Goal: Task Accomplishment & Management: Complete application form

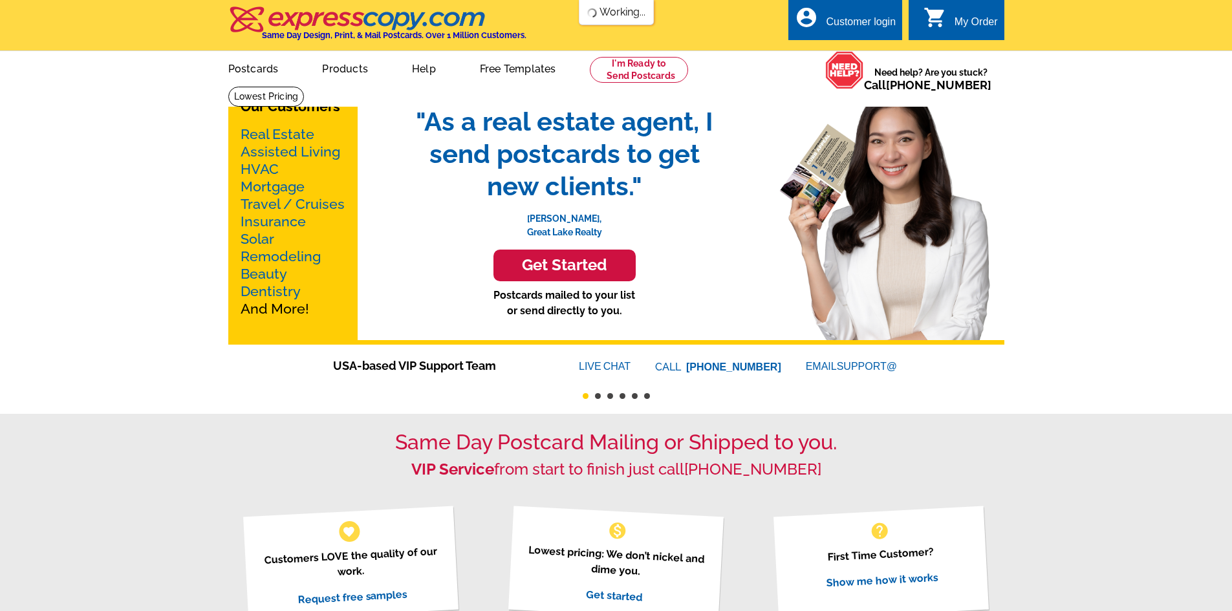
click at [854, 24] on div "Customer login" at bounding box center [861, 25] width 70 height 18
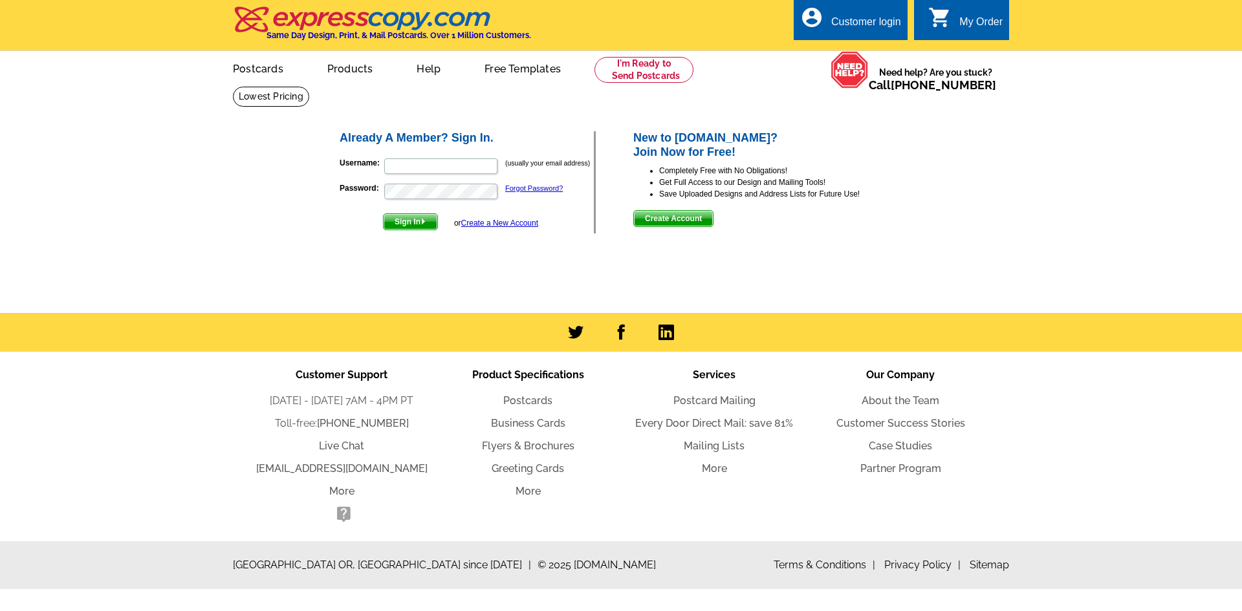
click at [523, 221] on link "Create a New Account" at bounding box center [499, 223] width 77 height 9
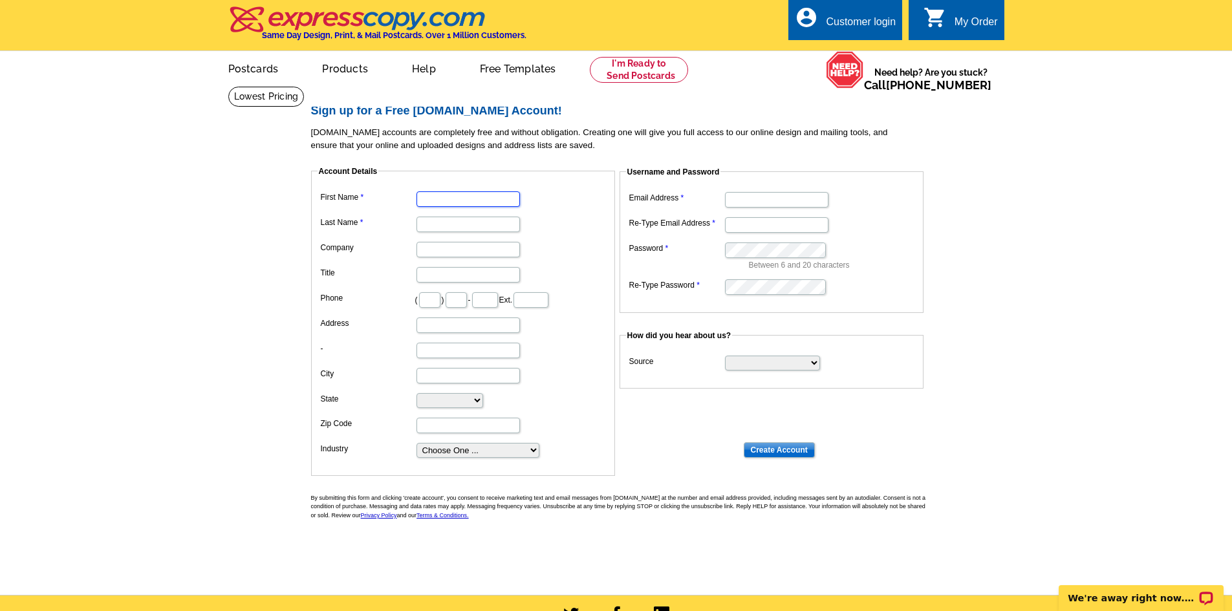
click at [447, 196] on input "First Name" at bounding box center [468, 199] width 103 height 16
type input "[PERSON_NAME]"
type input "Coldwell Banker Legacy"
type input "505"
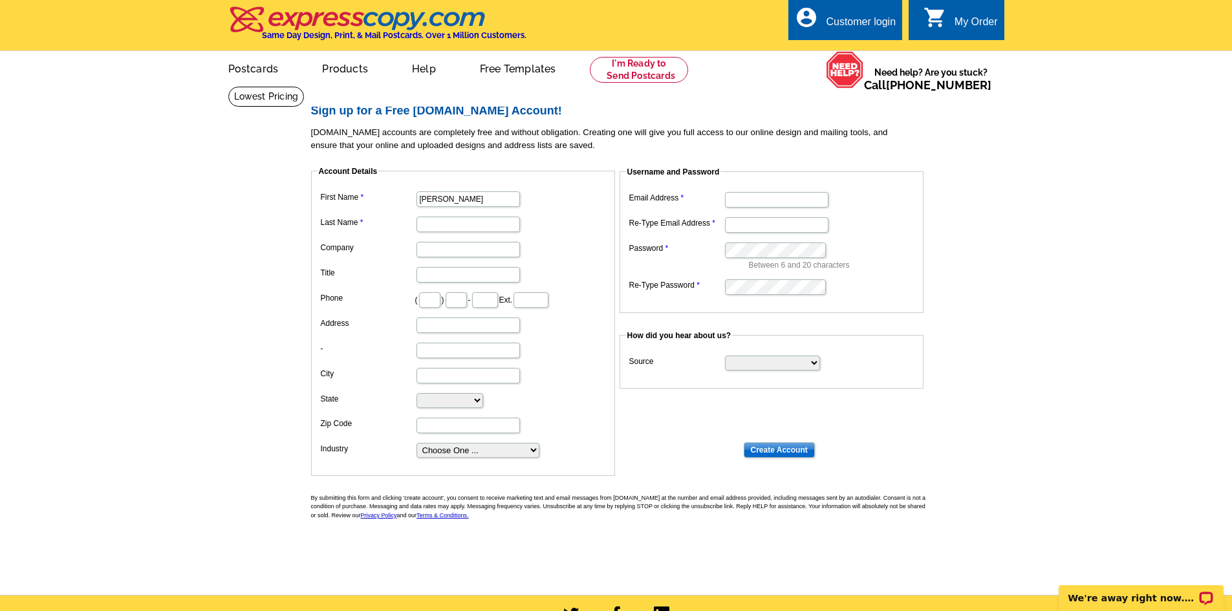
type input "401"
type input "6178"
type input "[STREET_ADDRESS]"
type input "[GEOGRAPHIC_DATA]"
select select "NM"
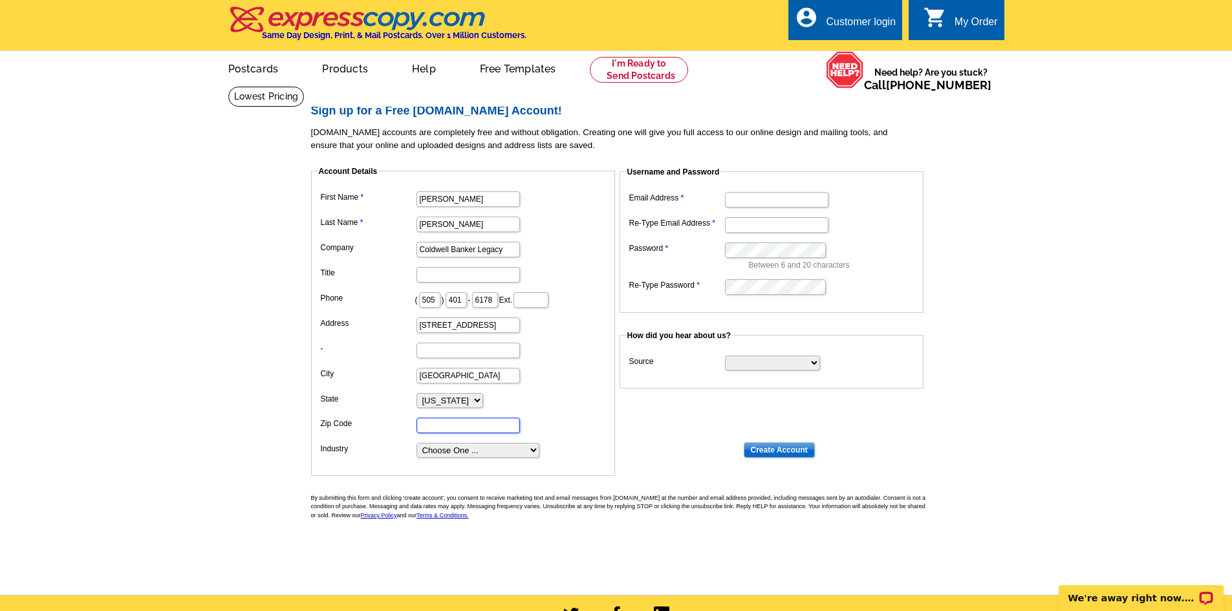
type input "87109"
type input "[EMAIL_ADDRESS][DOMAIN_NAME]"
click at [461, 450] on select "Choose One ... Residential Real Estate Accounting Agriculture Architecture Arts…" at bounding box center [478, 450] width 123 height 15
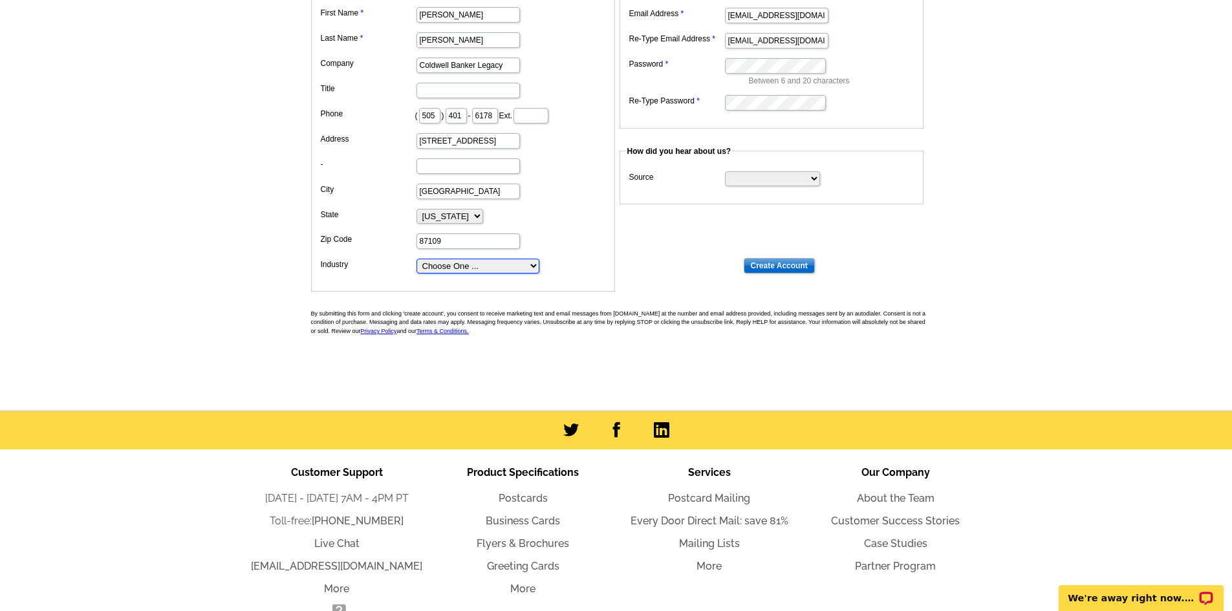
scroll to position [259, 0]
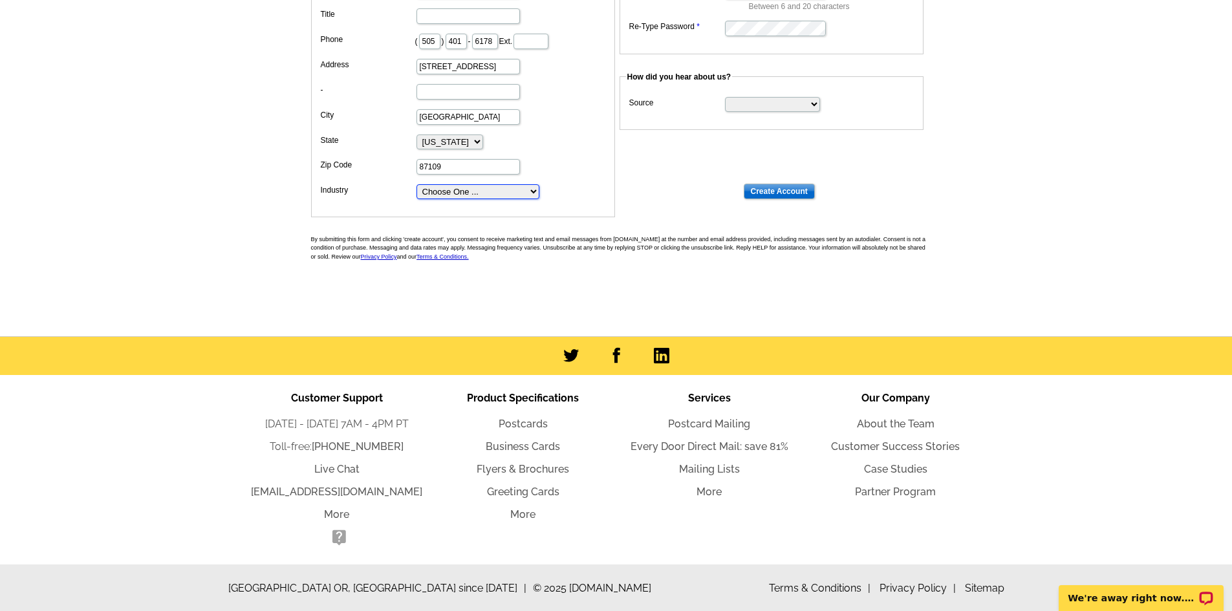
click at [474, 195] on select "Choose One ... Residential Real Estate Accounting Agriculture Architecture Arts…" at bounding box center [478, 191] width 123 height 15
select select "3"
click at [417, 185] on select "Choose One ... Residential Real Estate Accounting Agriculture Architecture Arts…" at bounding box center [478, 191] width 123 height 15
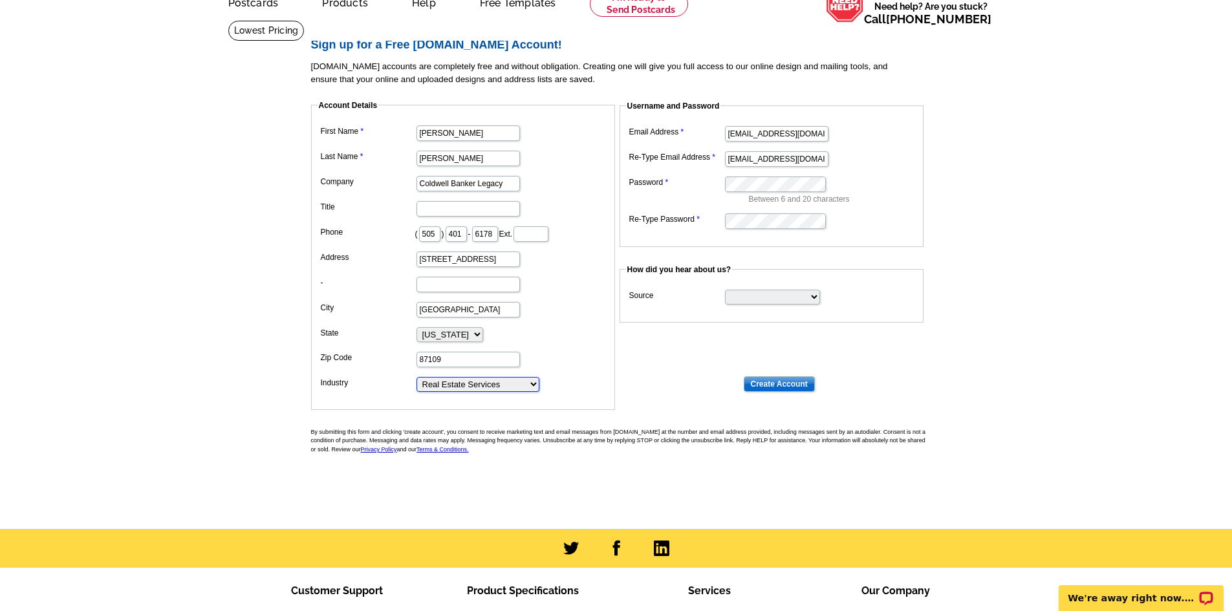
scroll to position [65, 0]
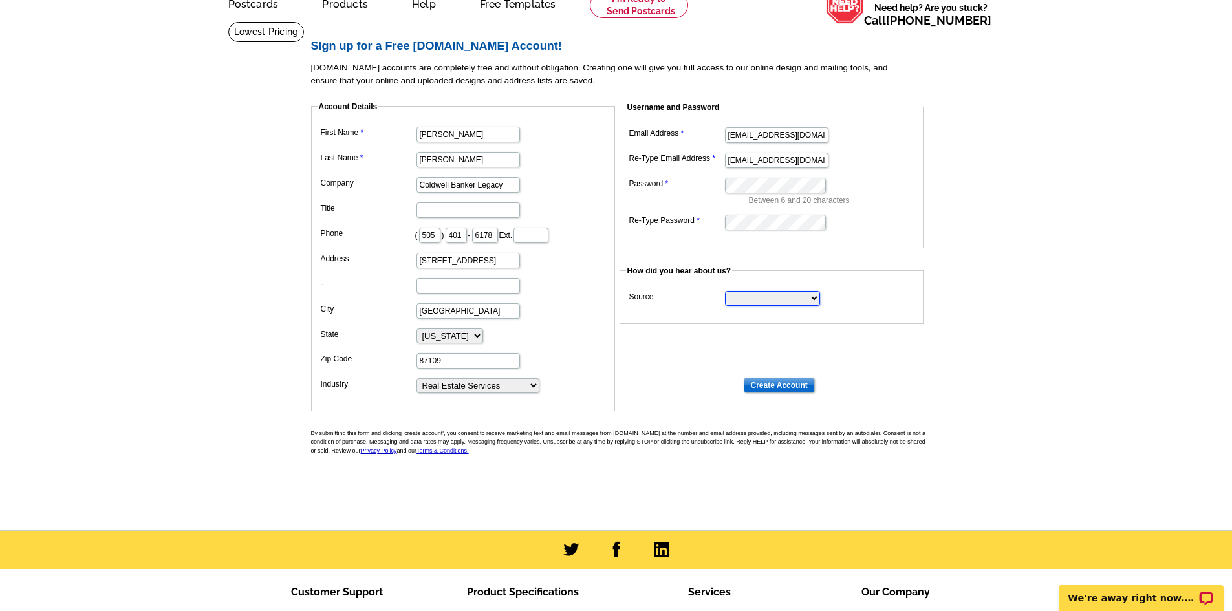
select select "other"
click at [725, 292] on select "Search Engine Television Ad Direct Mail Postcard Email Referred by a friend Oth…" at bounding box center [772, 298] width 95 height 15
click at [777, 389] on input "Create Account" at bounding box center [779, 386] width 71 height 16
